Goal: Task Accomplishment & Management: Manage account settings

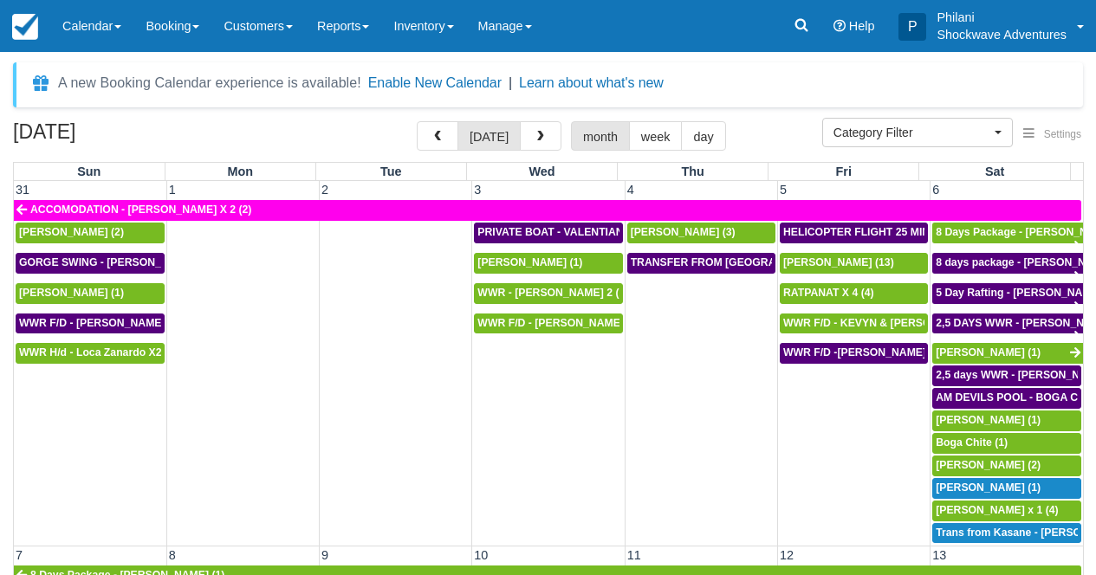
select select
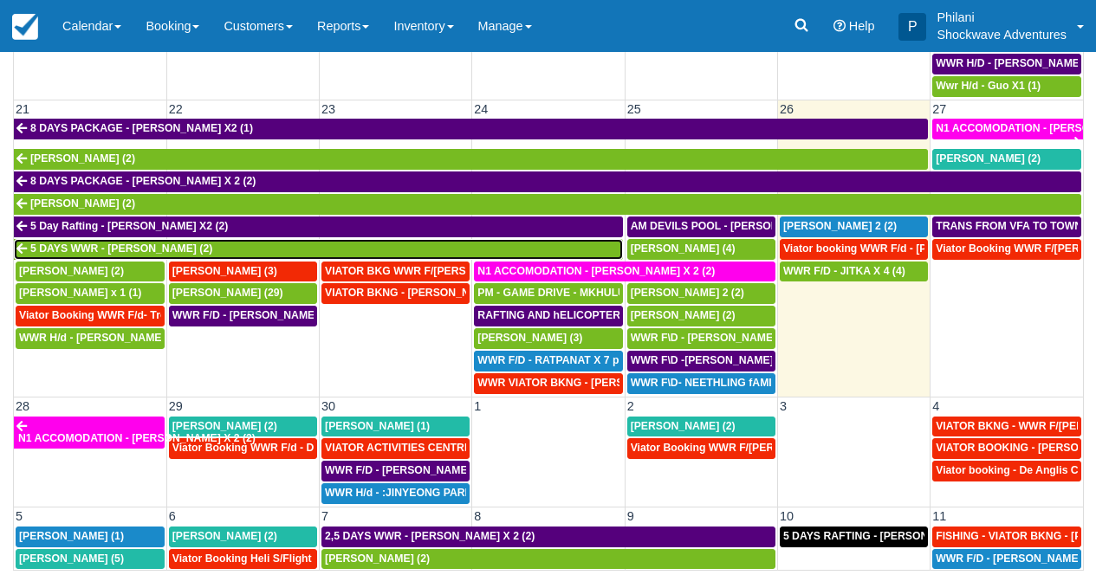
scroll to position [722, 0]
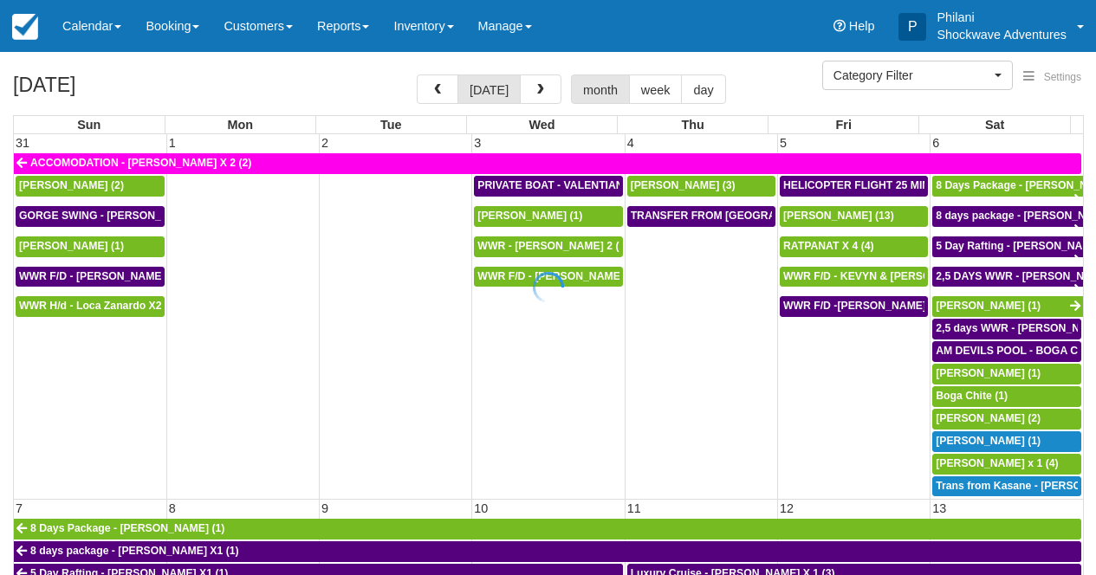
select select
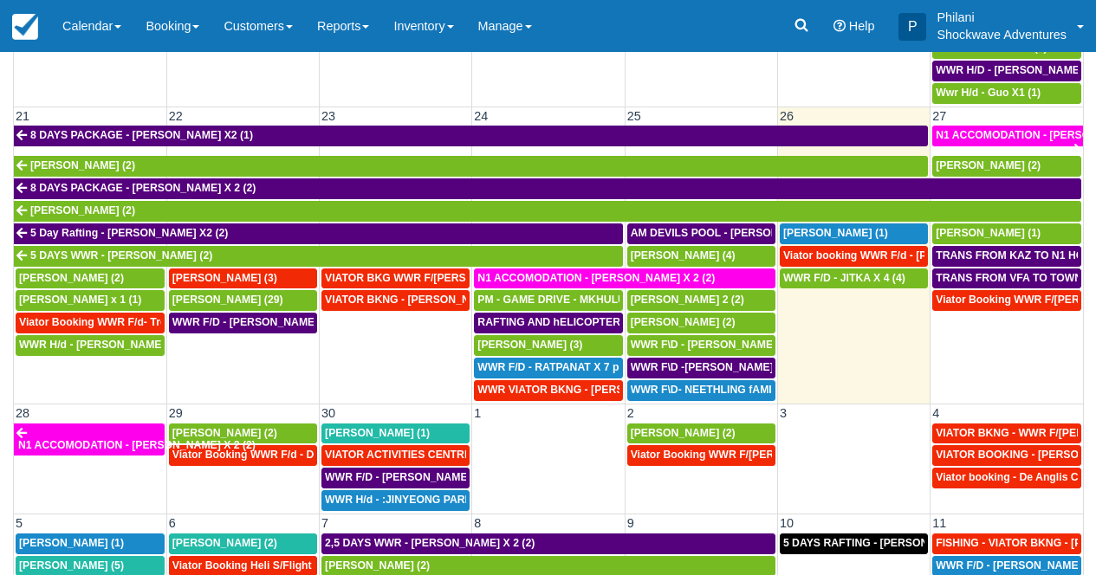
scroll to position [733, 0]
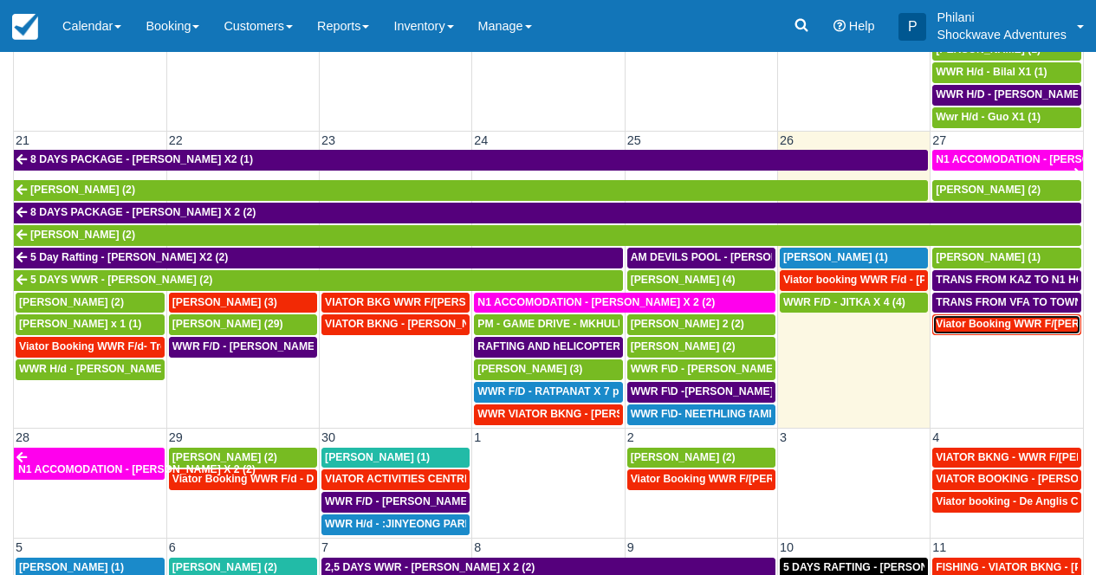
click at [1045, 327] on span "Viator Booking WWR F/[PERSON_NAME] (2)" at bounding box center [1046, 324] width 223 height 12
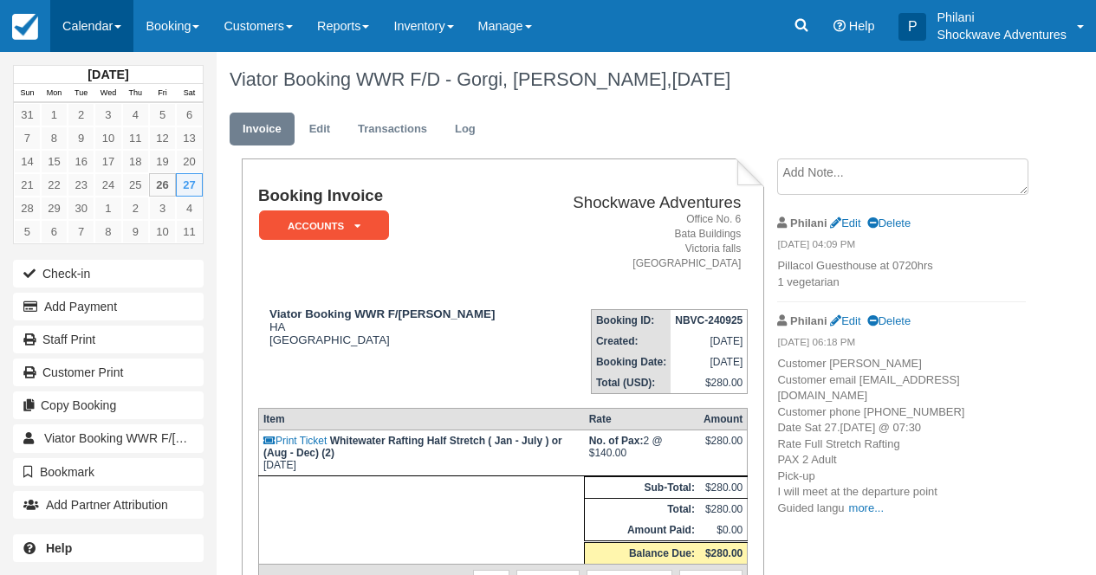
click at [95, 32] on link "Calendar" at bounding box center [91, 26] width 83 height 52
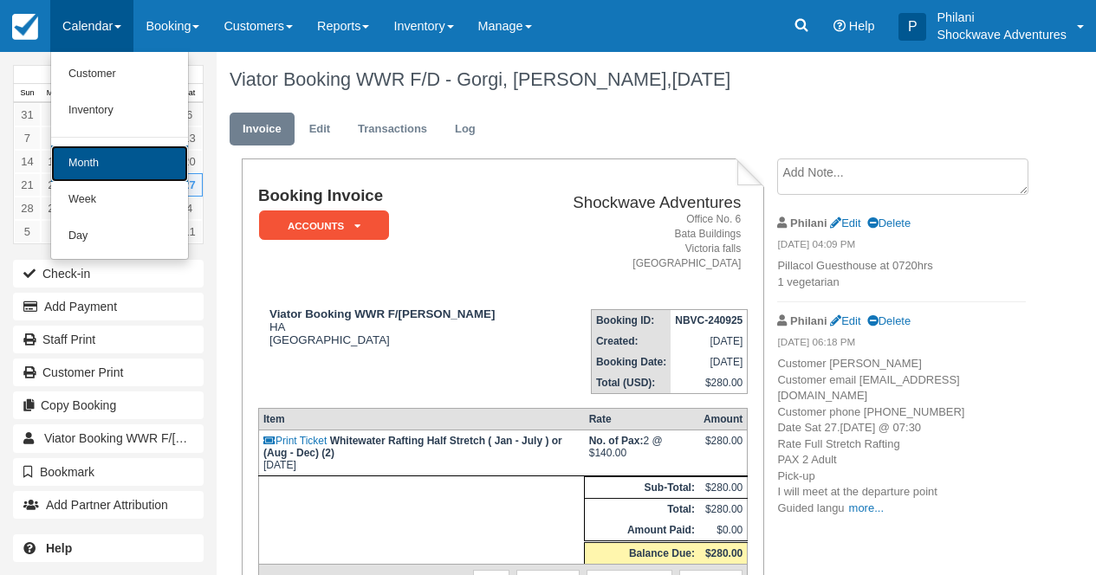
click at [152, 165] on link "Month" at bounding box center [119, 164] width 137 height 36
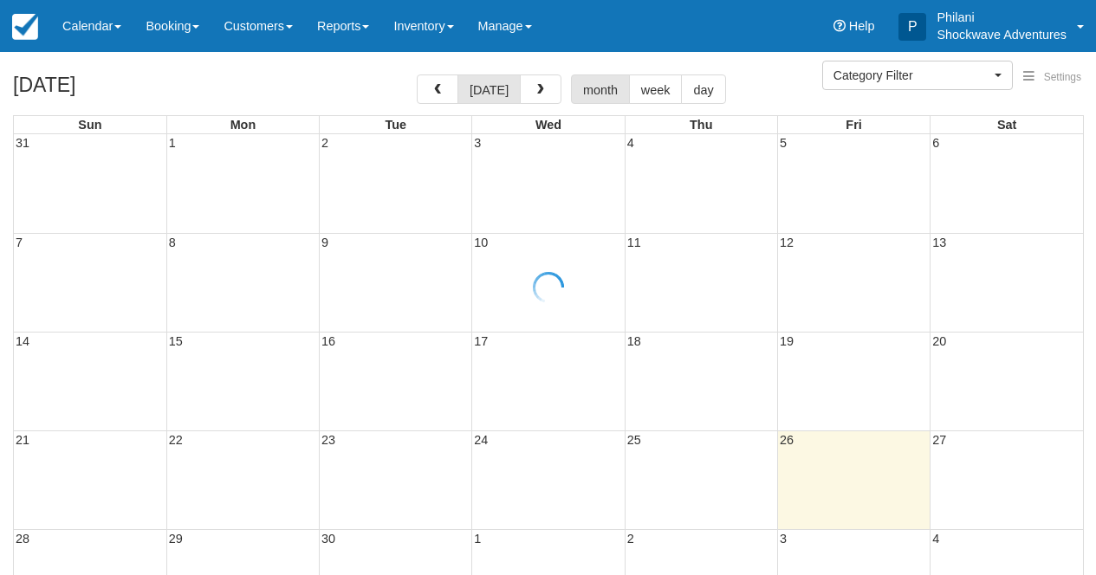
select select
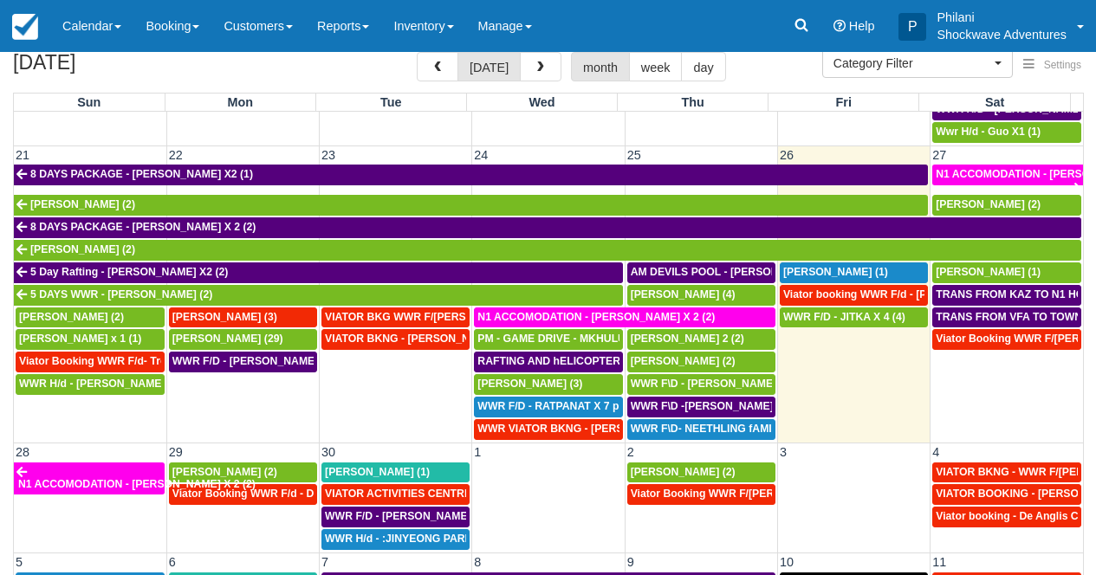
scroll to position [815, 0]
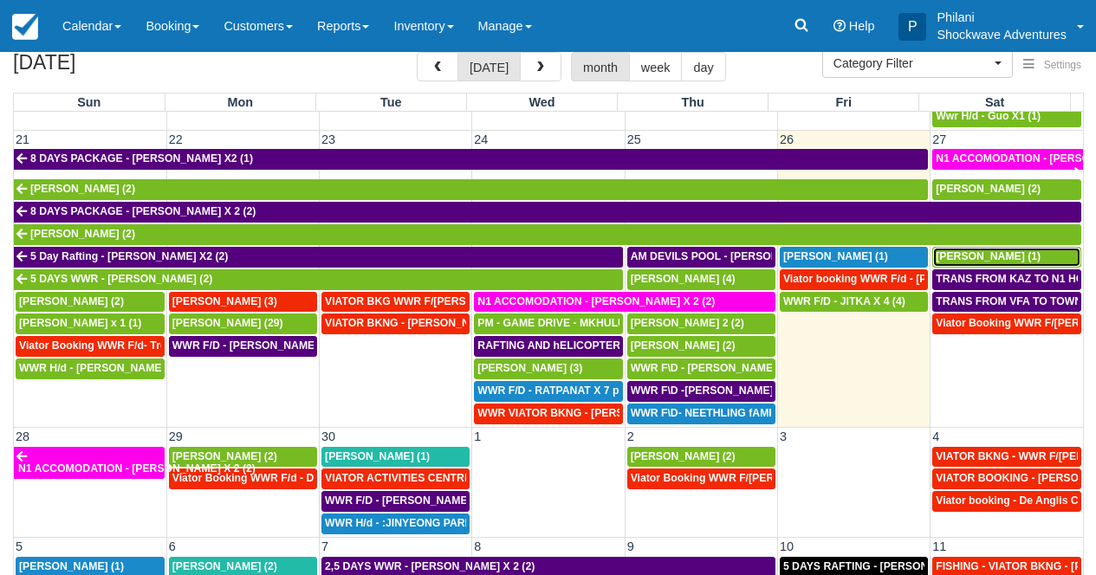
click at [981, 259] on span "[PERSON_NAME] (1)" at bounding box center [987, 256] width 105 height 12
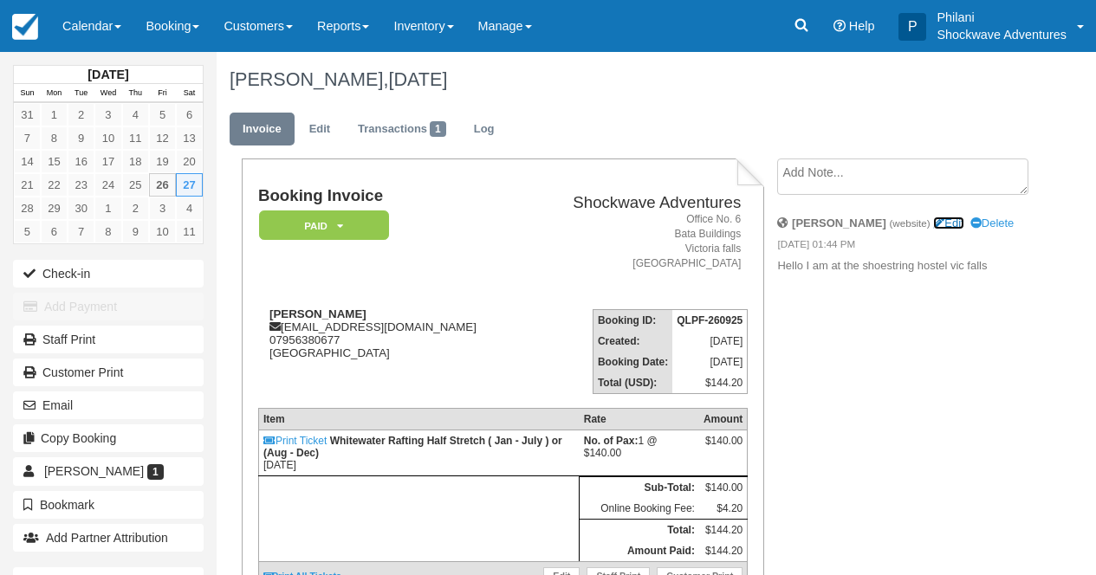
click at [933, 219] on link "Edit" at bounding box center [948, 223] width 30 height 13
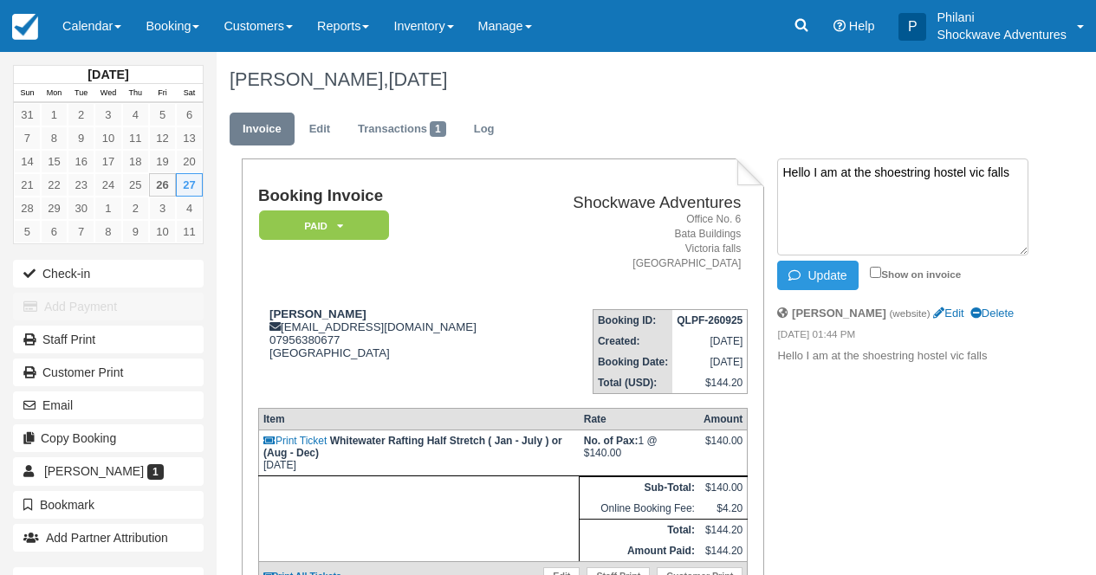
paste textarea "0730hrs"
type textarea "Hello I am at the shoestring hostel vic falls 0730hrs"
click at [874, 268] on input "Show on invoice" at bounding box center [875, 272] width 11 height 11
checkbox input "true"
click at [843, 273] on button "Update" at bounding box center [817, 275] width 81 height 29
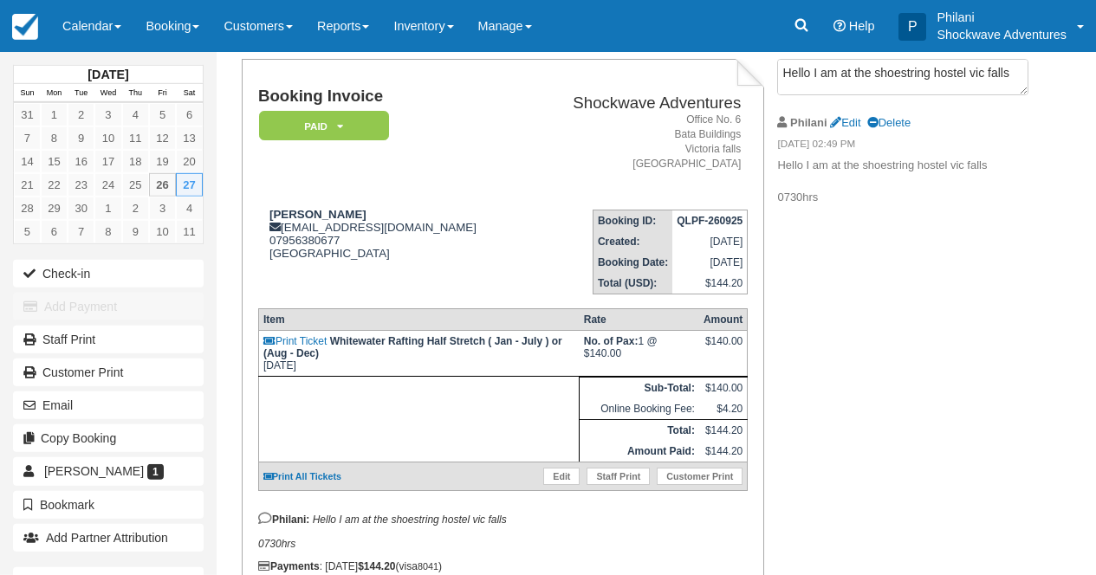
scroll to position [125, 0]
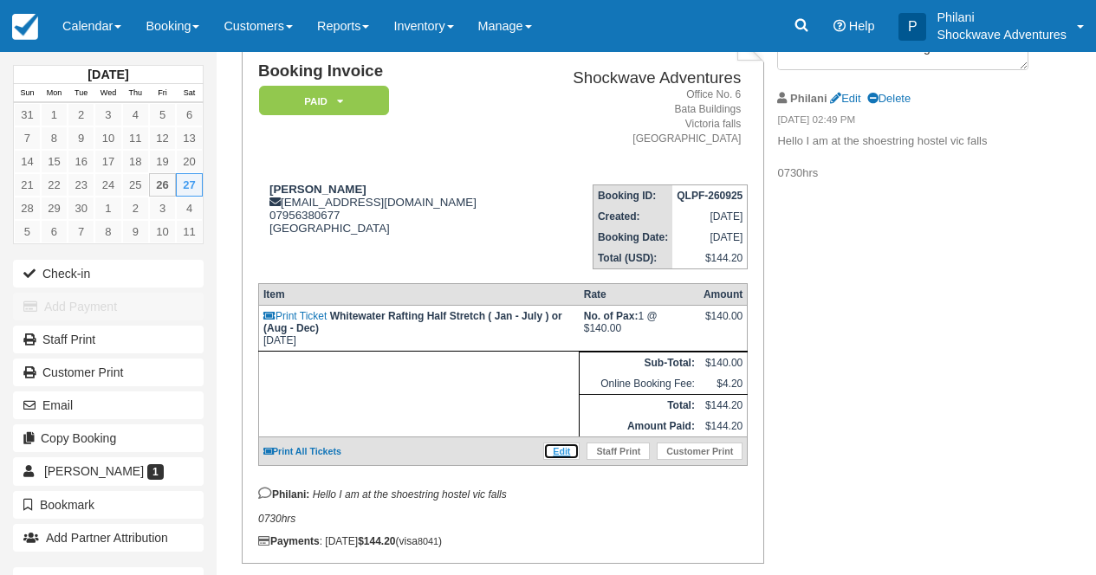
click at [554, 460] on link "Edit" at bounding box center [561, 451] width 36 height 17
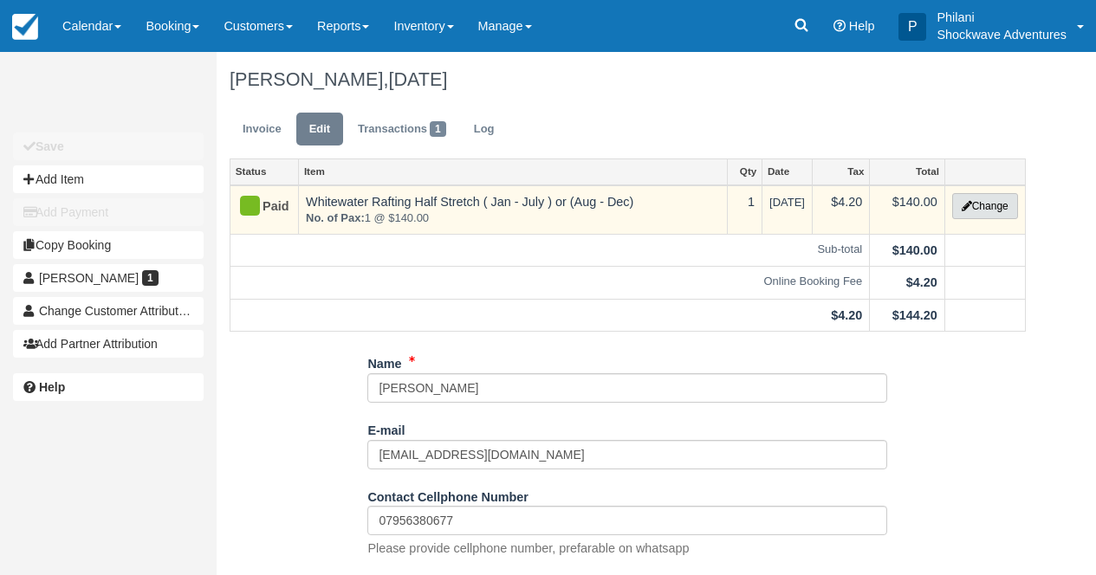
click at [984, 211] on button "Change" at bounding box center [985, 206] width 66 height 26
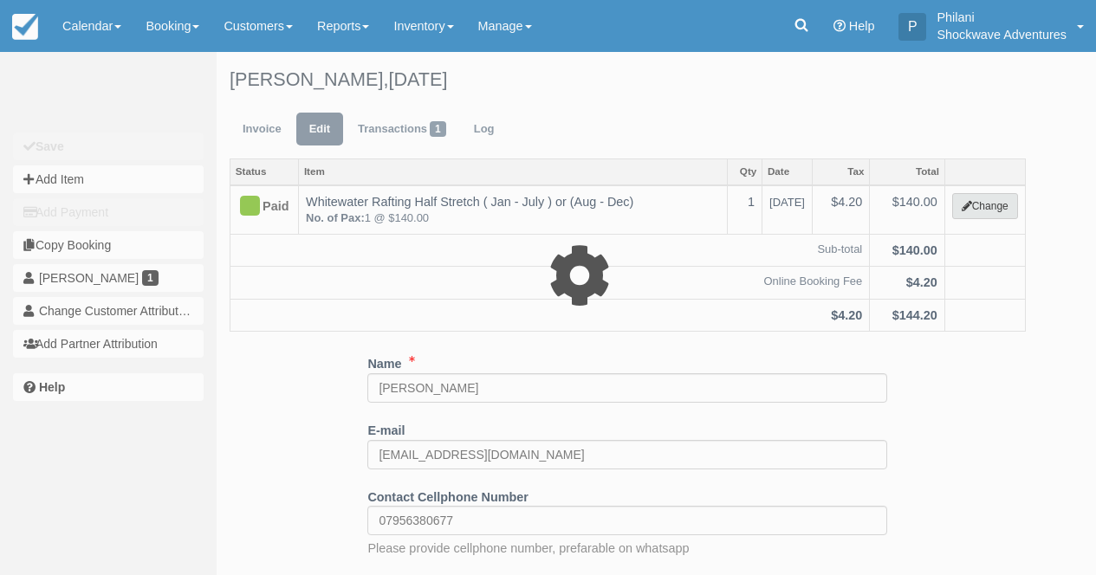
type input "140.00"
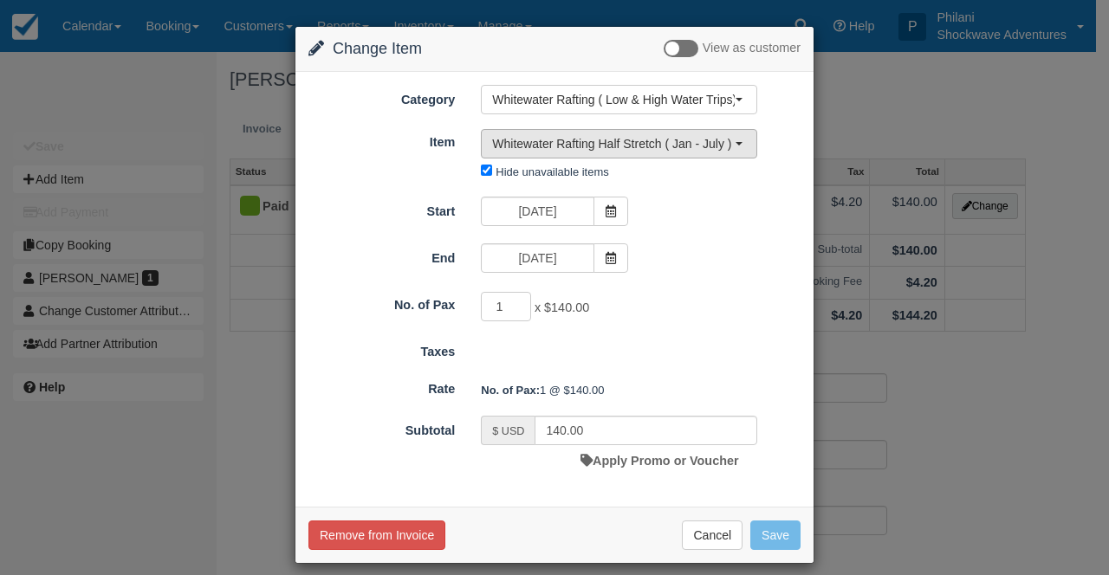
click at [629, 149] on span "Whitewater Rafting Half Stretch ( Jan - July ) or (Aug - Dec)" at bounding box center [613, 143] width 243 height 17
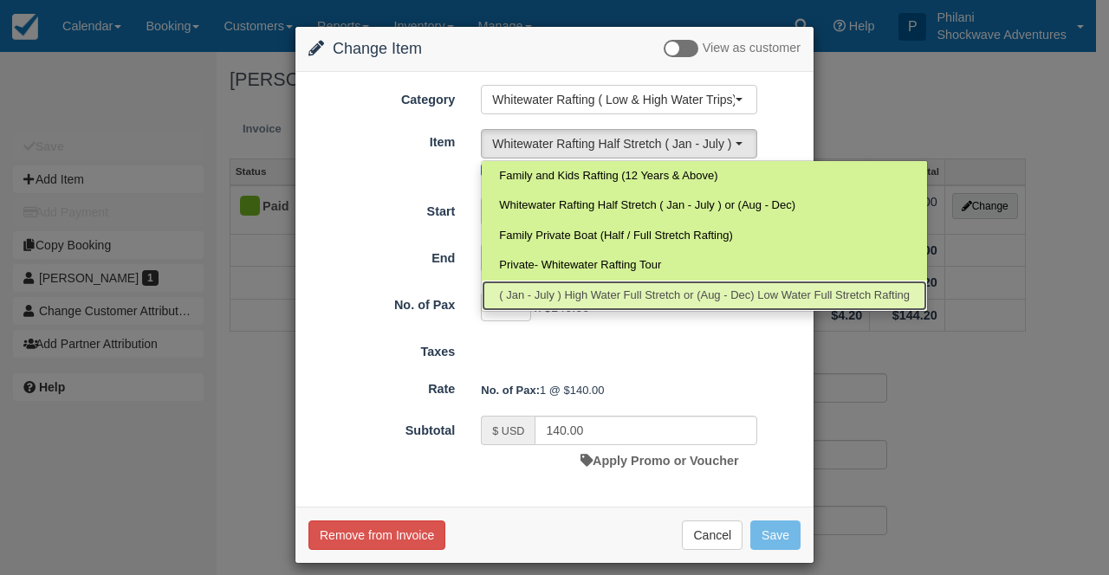
click at [681, 287] on link "( Jan - July ) High Water Full Stretch or (Aug - Dec) Low Water Full Stretch Ra…" at bounding box center [704, 296] width 445 height 30
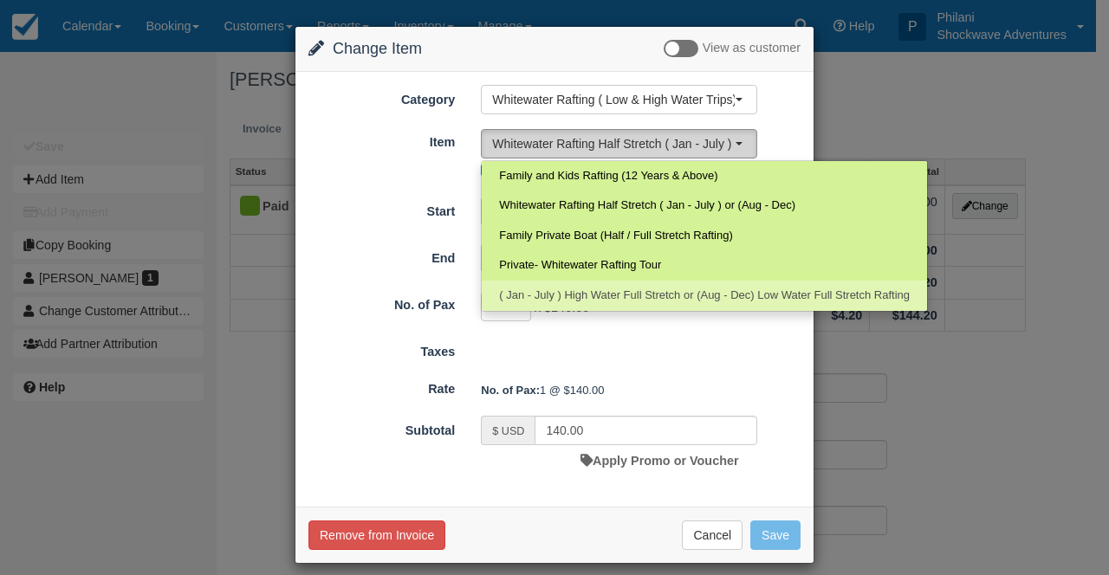
select select "104"
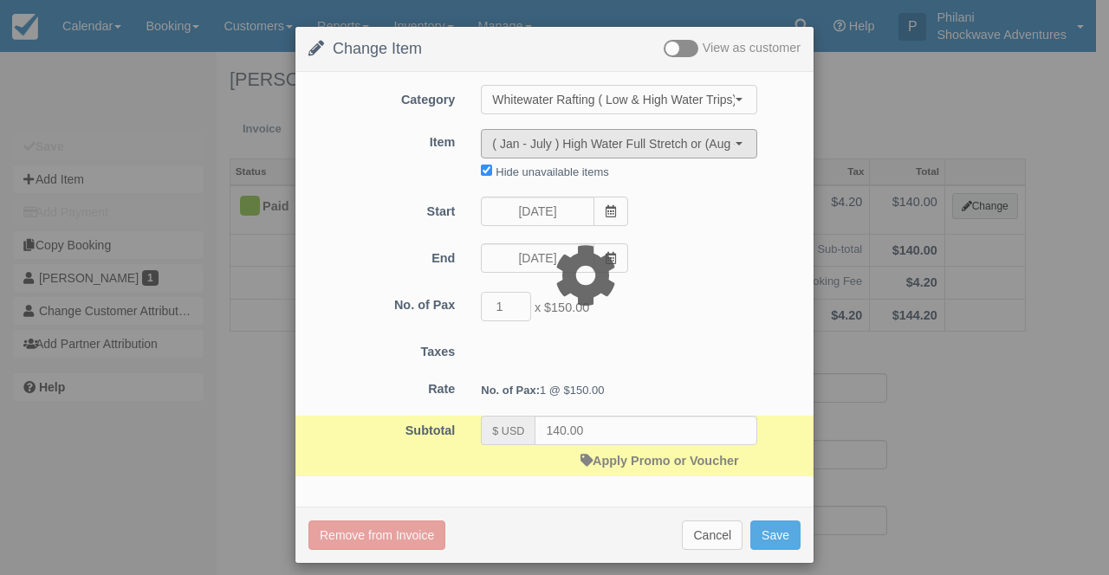
type input "150.00"
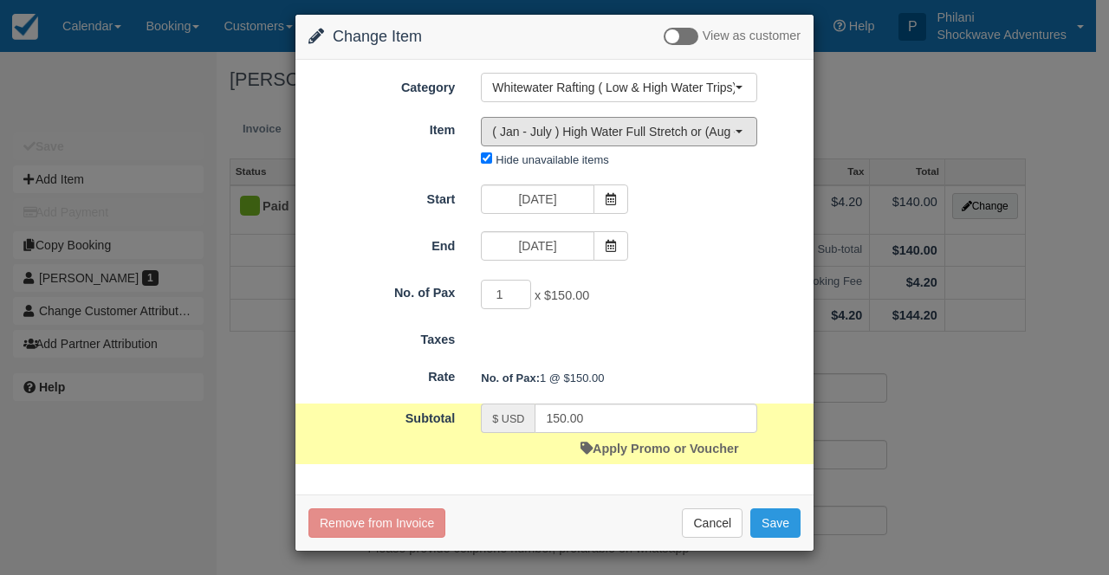
scroll to position [15, 0]
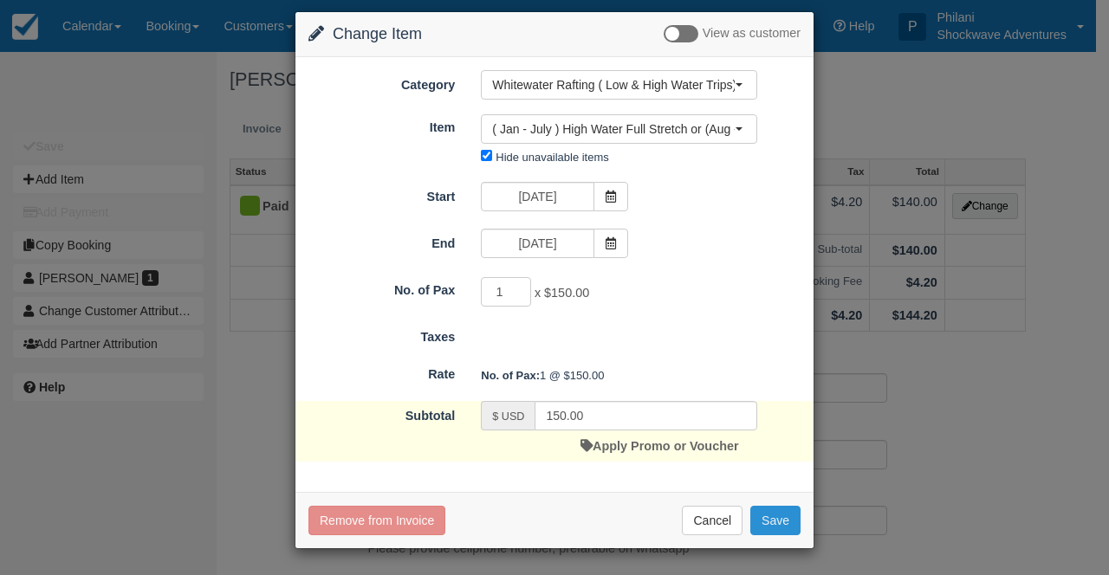
click at [777, 521] on button "Save" at bounding box center [775, 520] width 50 height 29
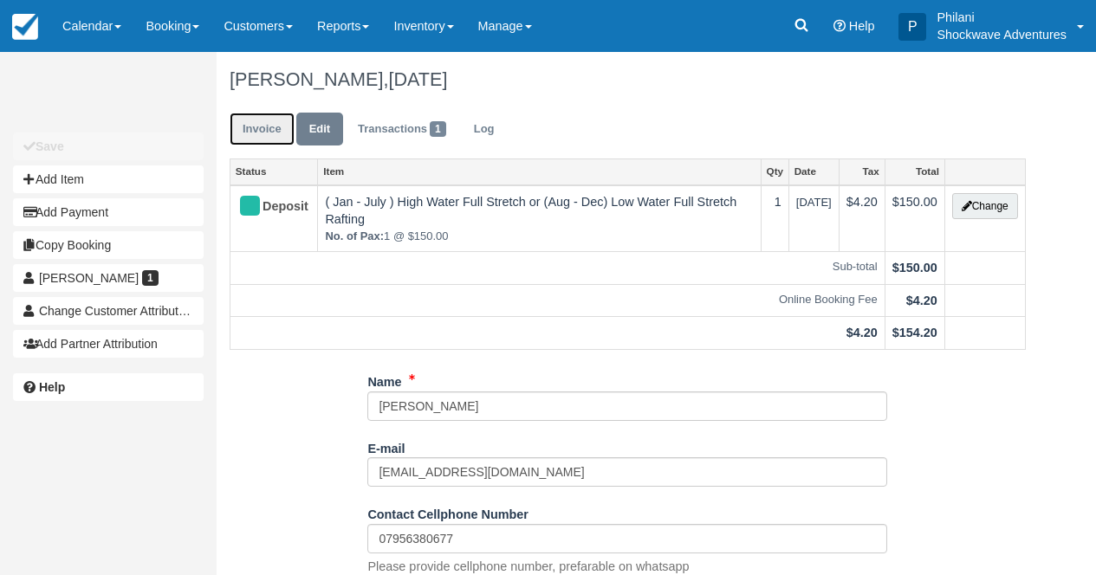
click at [287, 138] on link "Invoice" at bounding box center [262, 130] width 65 height 34
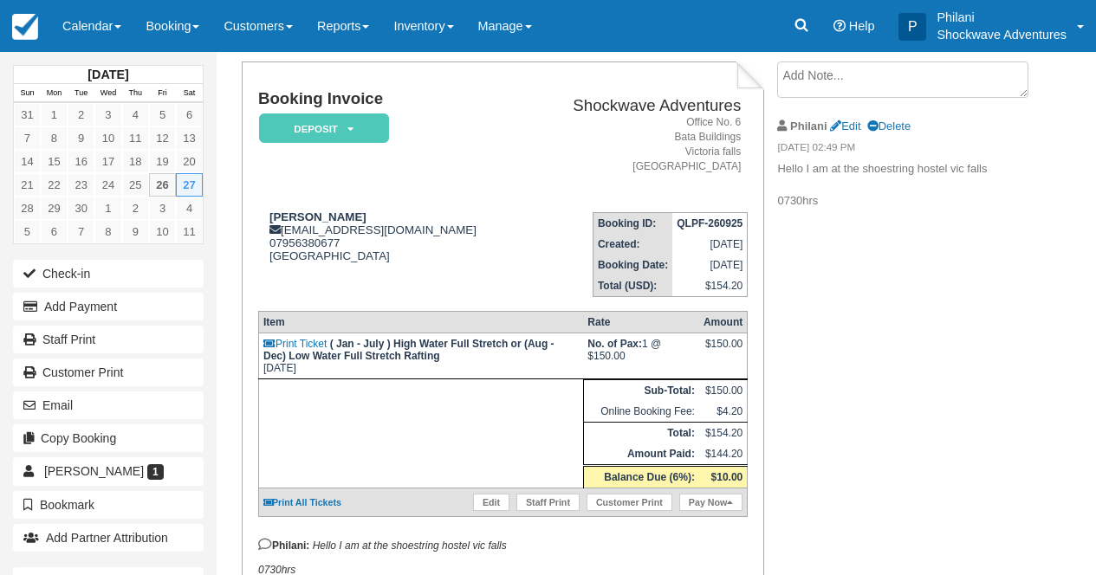
scroll to position [69, 0]
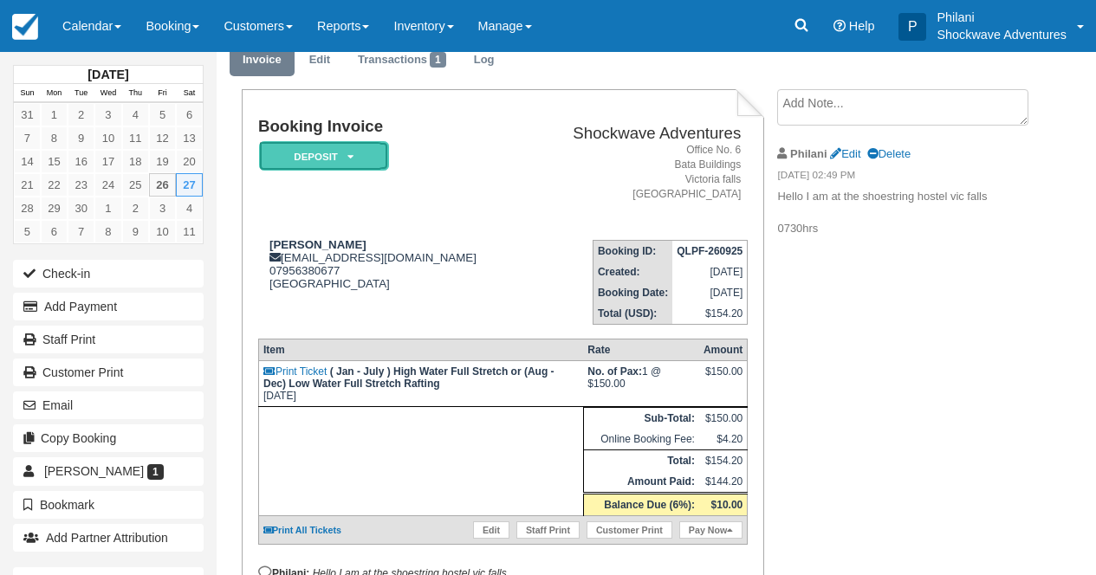
click at [324, 166] on em "Deposit" at bounding box center [324, 156] width 130 height 30
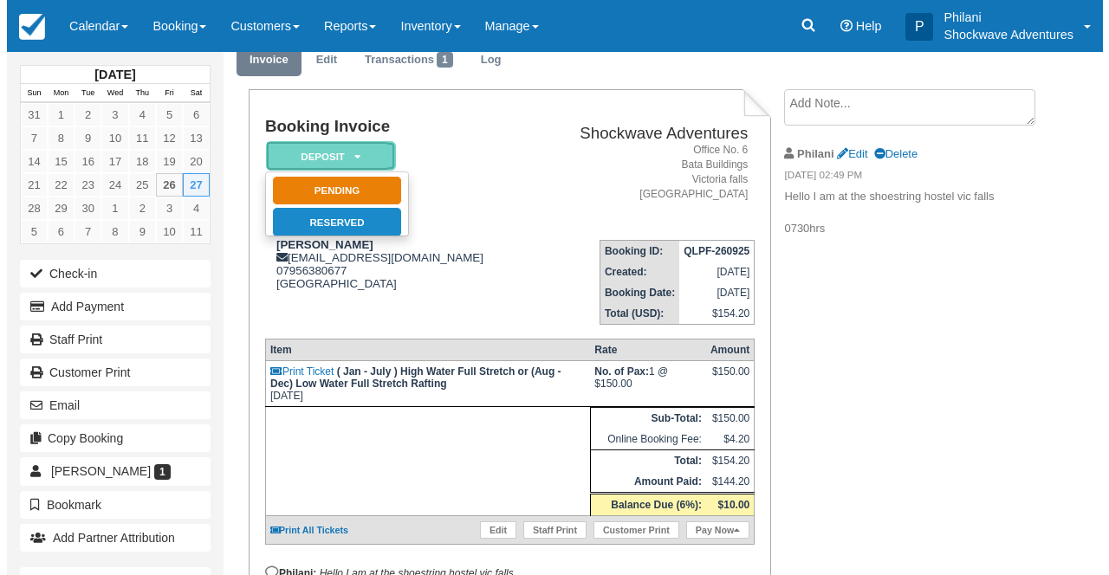
scroll to position [0, 0]
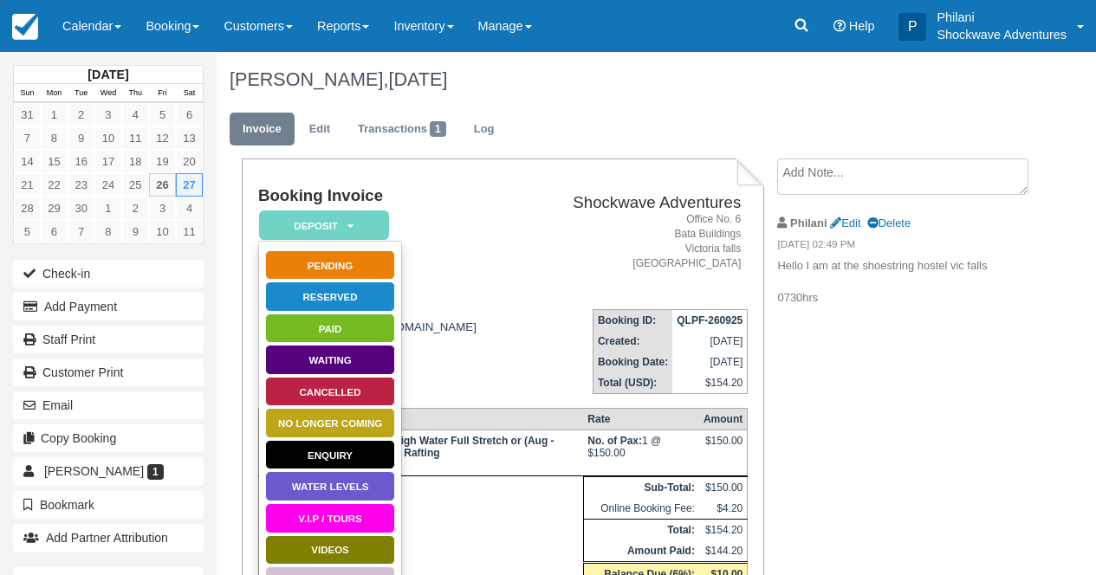
click at [532, 237] on address "Office No. 6 Bata Buildings Victoria falls Zimbabwe" at bounding box center [636, 242] width 209 height 60
click at [386, 230] on em "Deposit" at bounding box center [324, 225] width 130 height 30
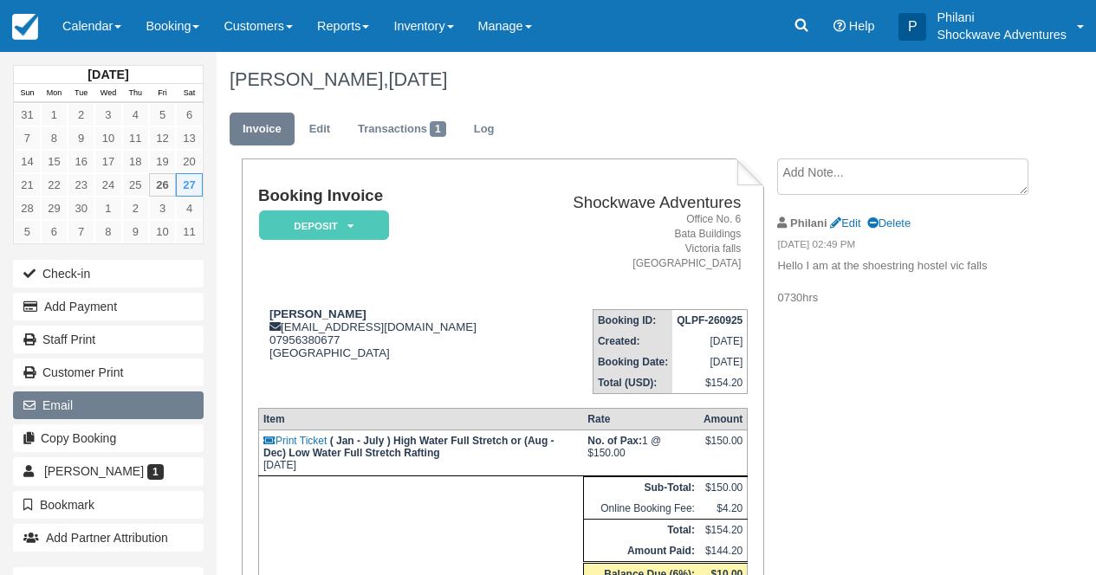
click at [107, 416] on button "Email" at bounding box center [108, 406] width 191 height 28
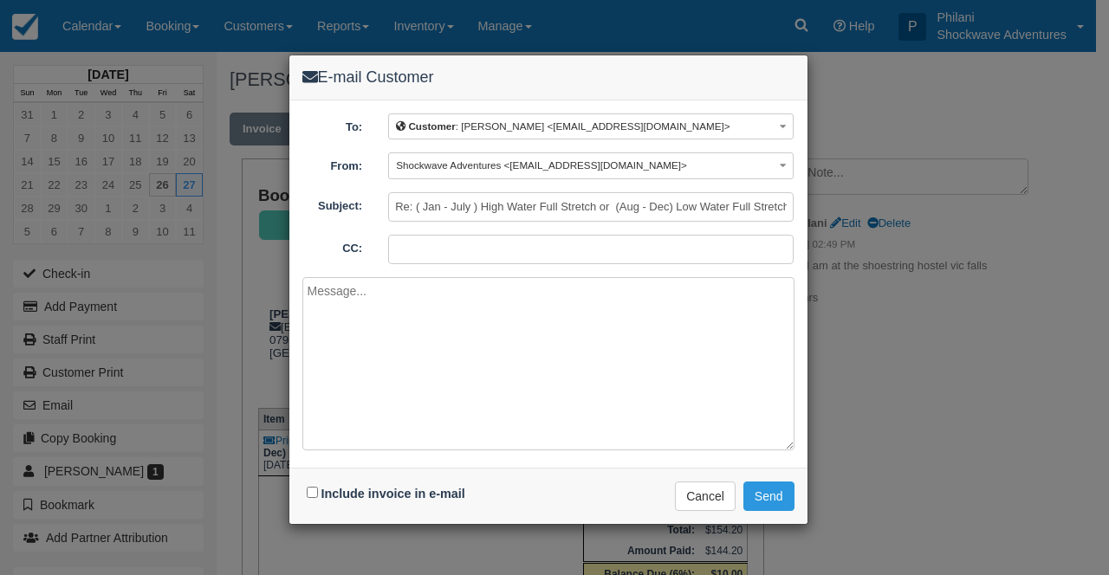
click at [307, 489] on div "Include invoice in e-mail" at bounding box center [387, 494] width 171 height 25
click at [307, 489] on input "Include invoice in e-mail" at bounding box center [312, 492] width 11 height 11
checkbox input "true"
click at [788, 498] on button "Send" at bounding box center [768, 496] width 51 height 29
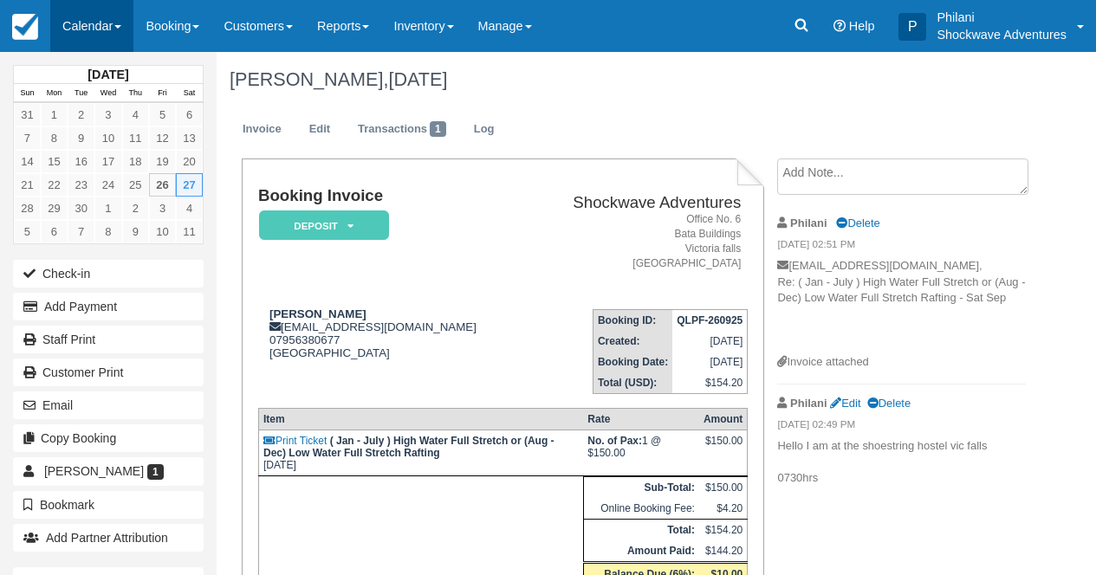
click at [133, 24] on link "Calendar" at bounding box center [91, 26] width 83 height 52
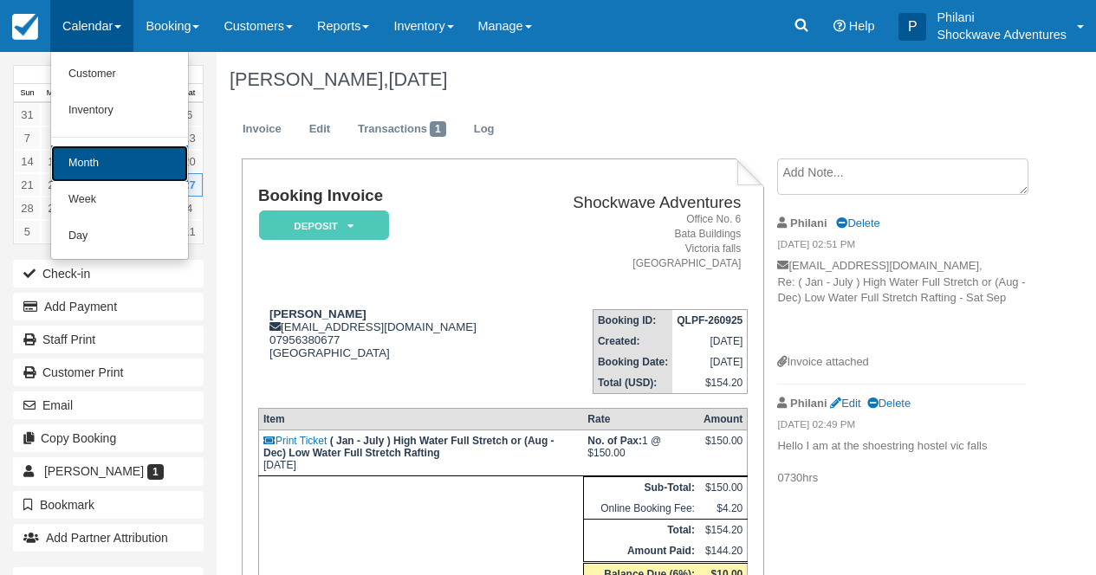
click at [148, 172] on link "Month" at bounding box center [119, 164] width 137 height 36
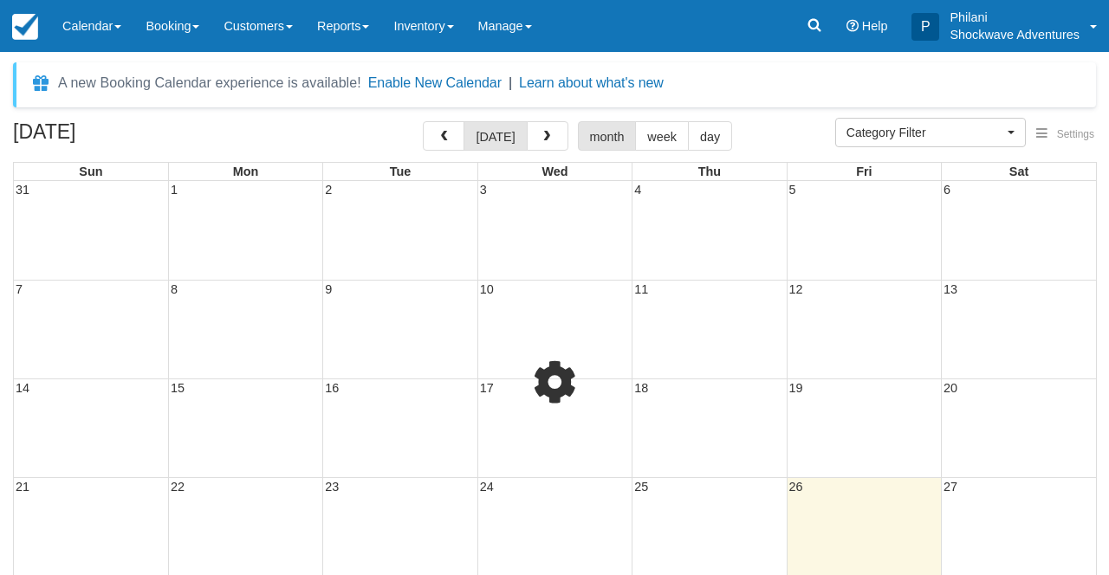
select select
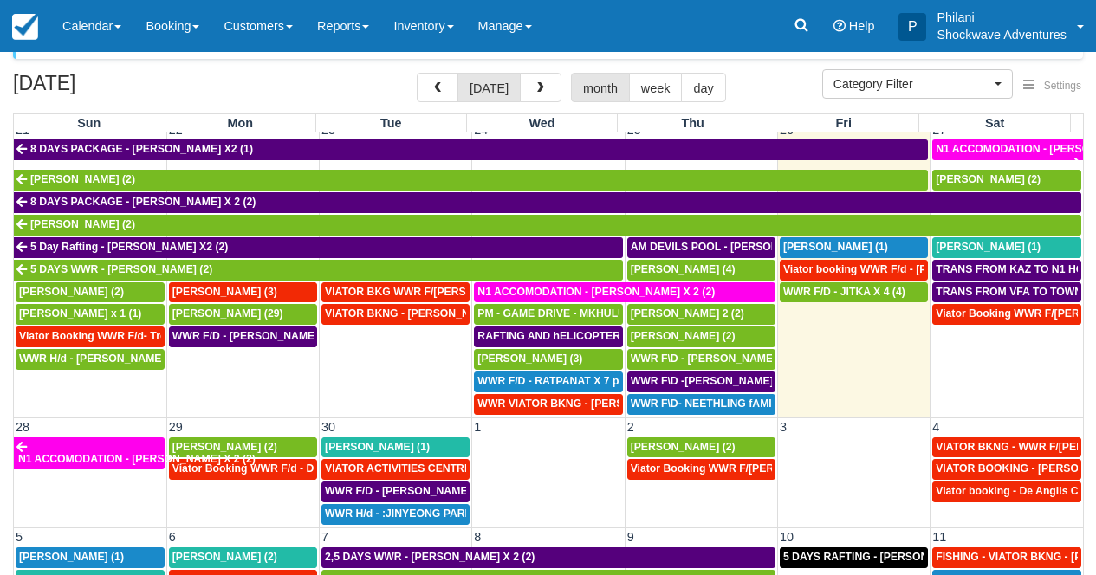
scroll to position [55, 0]
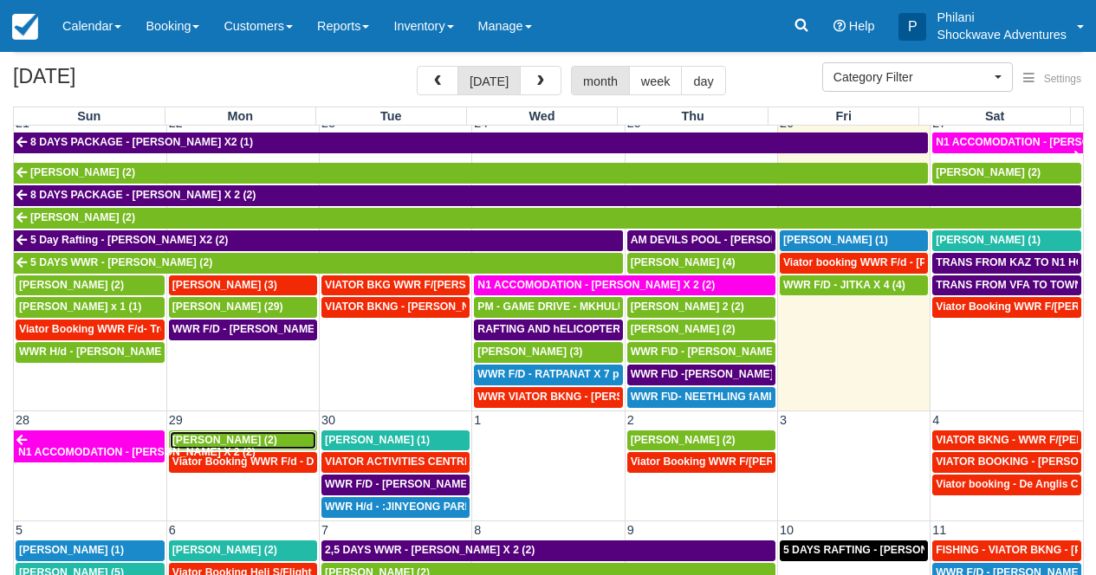
click at [215, 445] on span "[PERSON_NAME] (2)" at bounding box center [224, 440] width 105 height 12
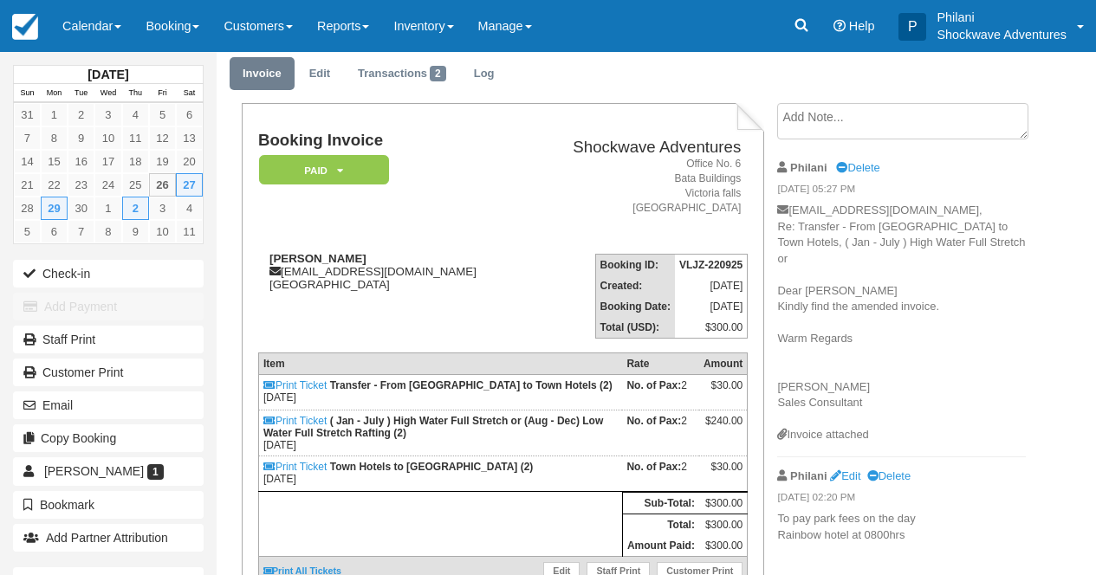
scroll to position [55, 0]
click at [67, 20] on link "Calendar" at bounding box center [91, 26] width 83 height 52
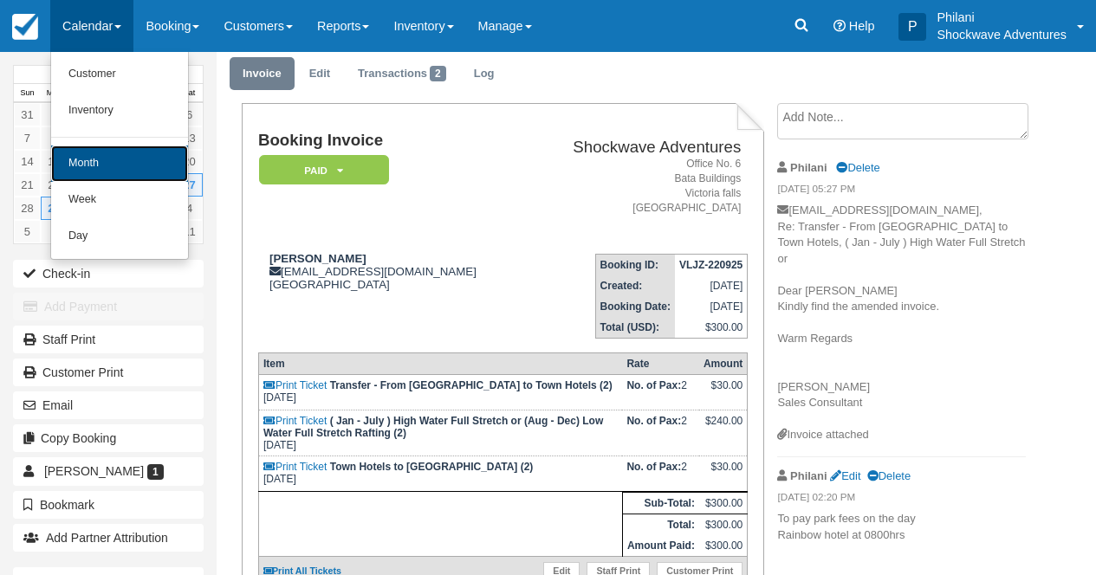
click at [90, 169] on link "Month" at bounding box center [119, 164] width 137 height 36
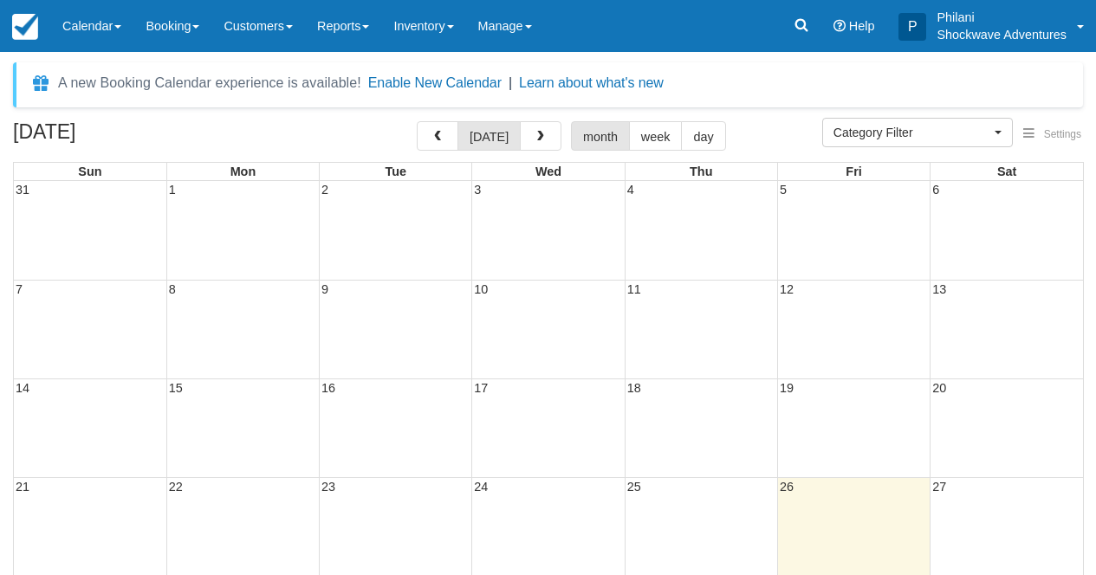
select select
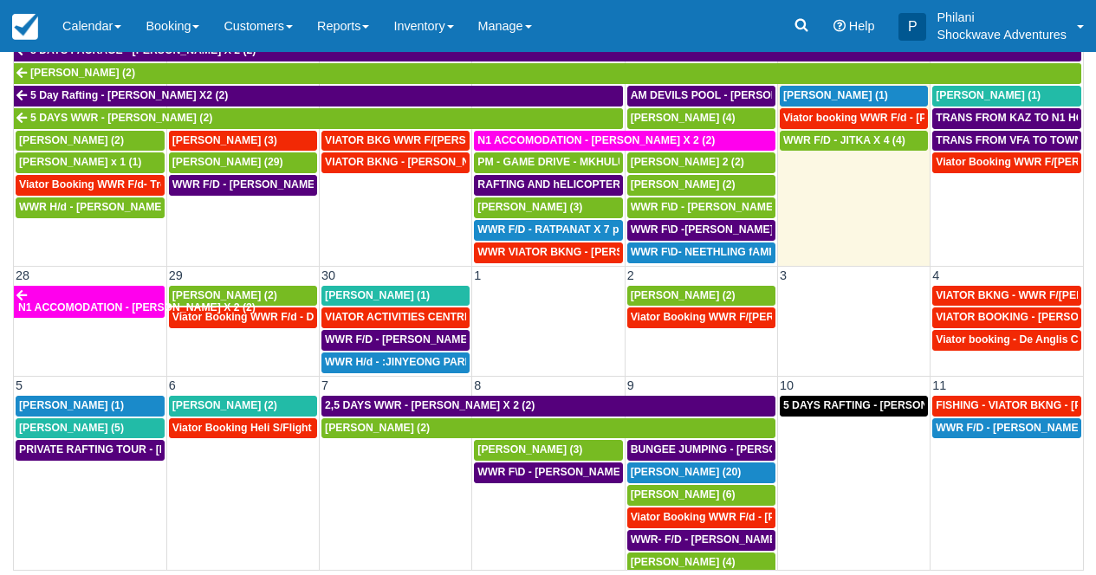
scroll to position [846, 0]
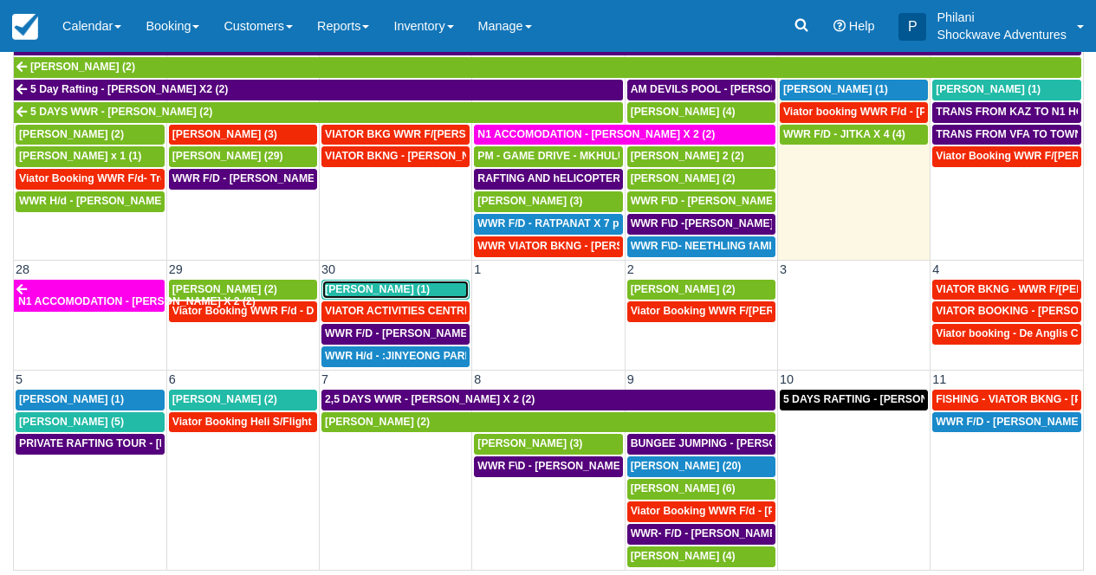
click at [432, 291] on div "Tina Kozman (1)" at bounding box center [395, 290] width 141 height 14
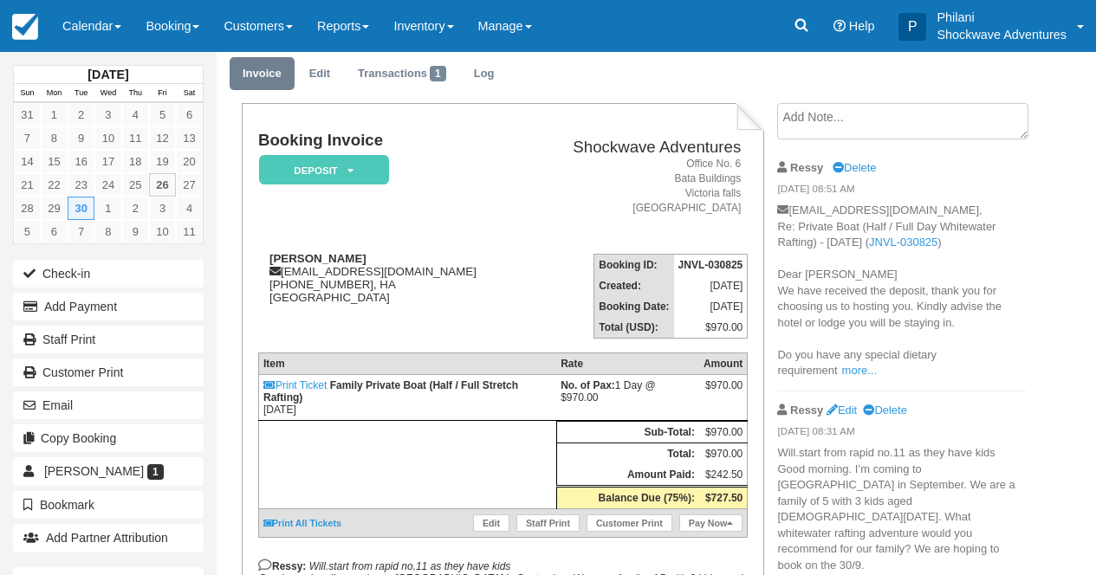
scroll to position [55, 0]
click at [865, 366] on link "more..." at bounding box center [859, 370] width 35 height 13
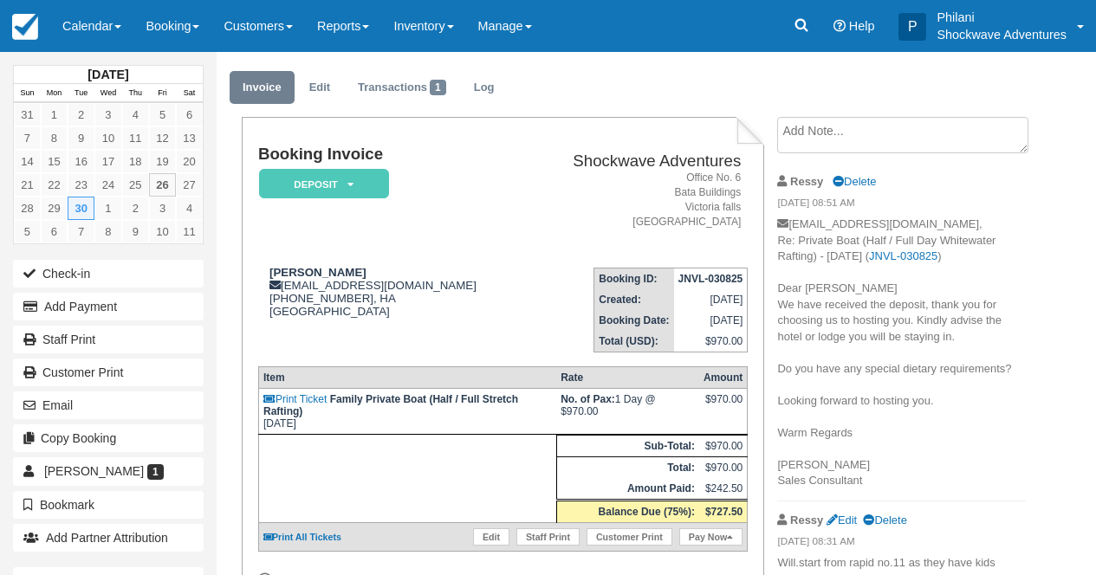
scroll to position [14, 0]
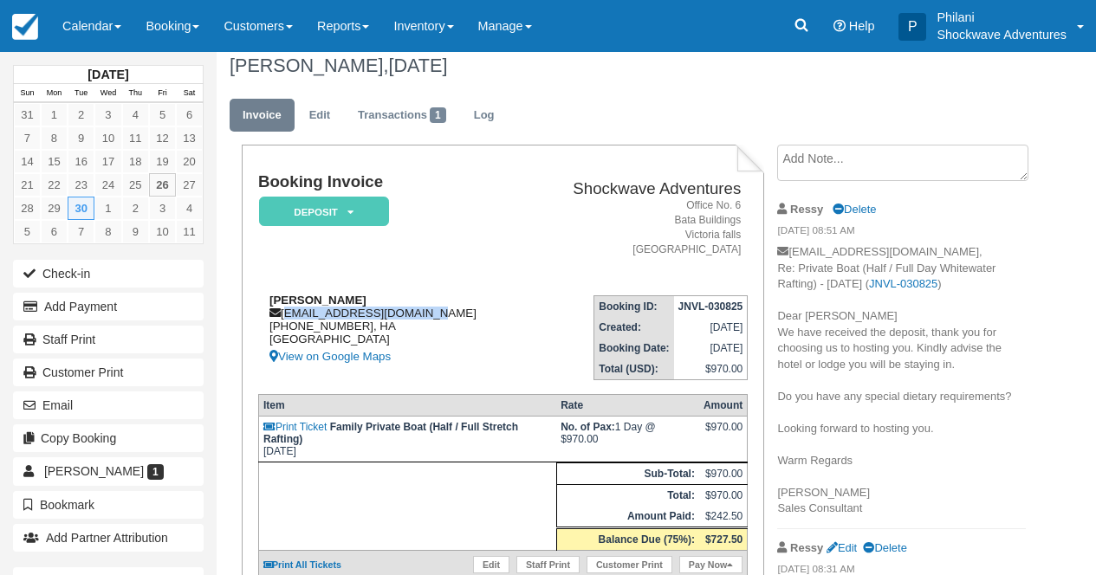
drag, startPoint x: 284, startPoint y: 317, endPoint x: 443, endPoint y: 317, distance: 159.4
click at [443, 317] on div "[PERSON_NAME] [PERSON_NAME][EMAIL_ADDRESS][DOMAIN_NAME] [PHONE_NUMBER], HA [GEO…" at bounding box center [391, 331] width 267 height 74
copy div "[EMAIL_ADDRESS][DOMAIN_NAME]"
